Goal: Navigation & Orientation: Find specific page/section

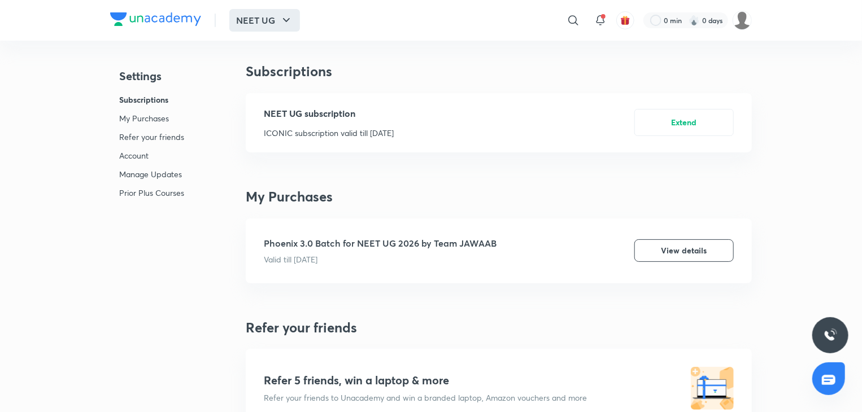
click at [273, 19] on button "NEET UG" at bounding box center [264, 20] width 71 height 23
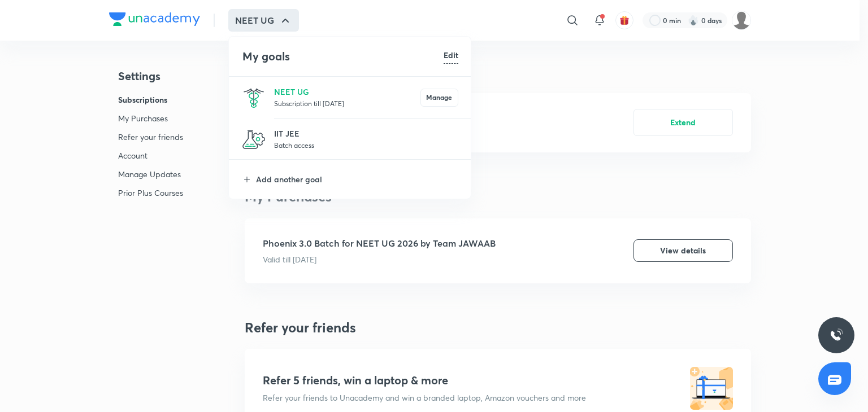
click at [333, 98] on p "Subscription till [DATE]" at bounding box center [347, 103] width 146 height 11
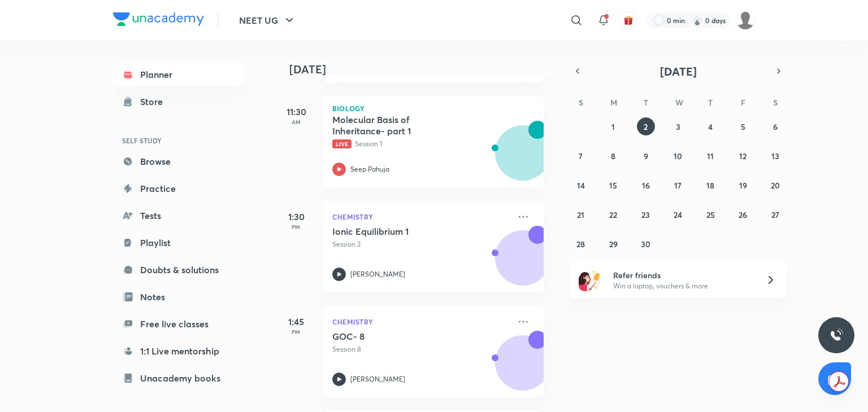
scroll to position [676, 2]
